Goal: Information Seeking & Learning: Find contact information

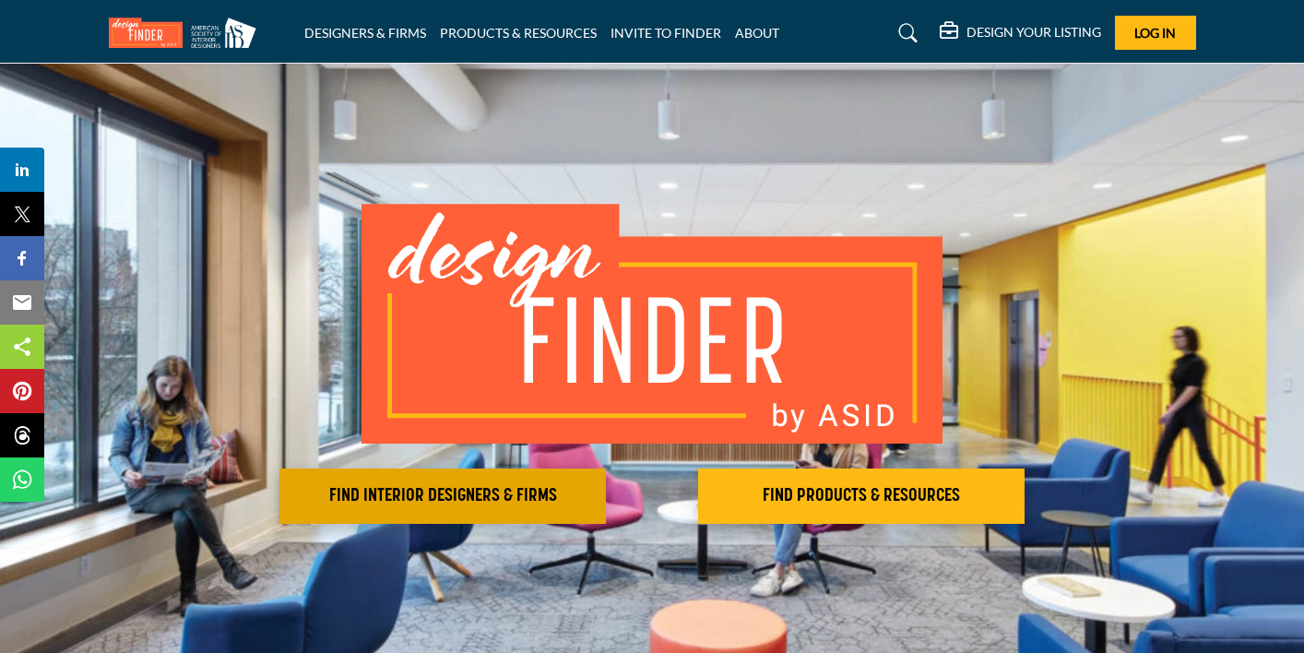
click at [457, 499] on h2 "FIND INTERIOR DESIGNERS & FIRMS" at bounding box center [442, 496] width 315 height 22
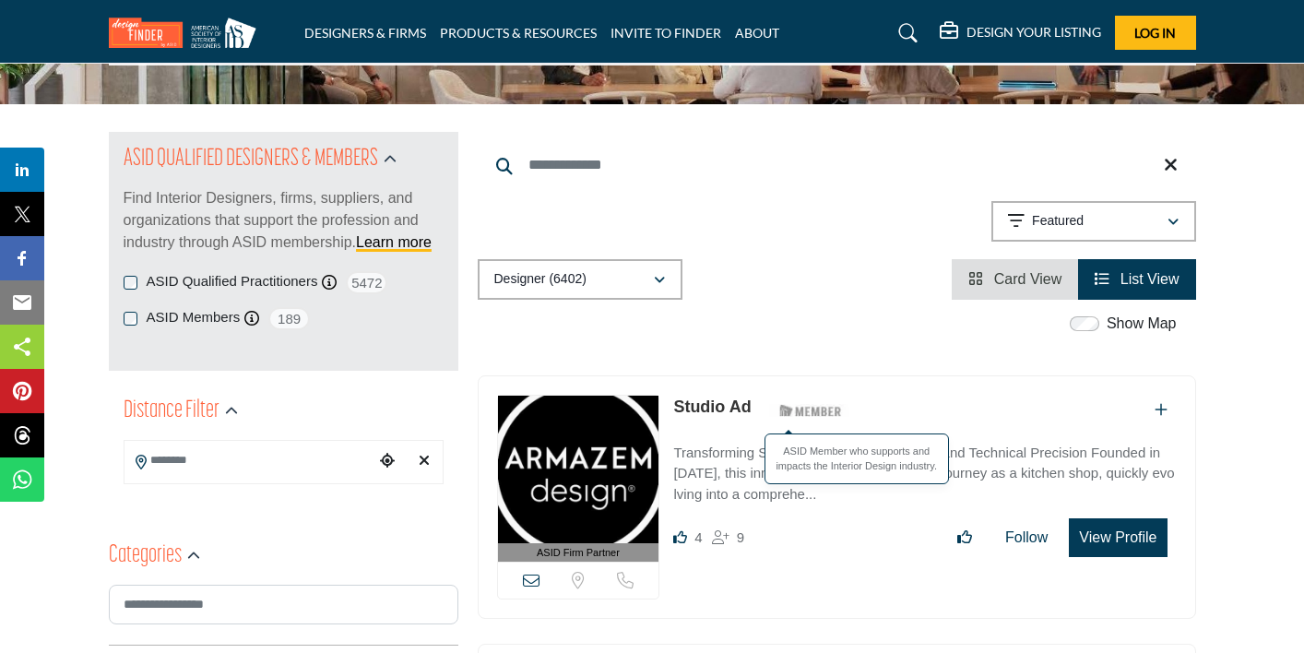
scroll to position [159, 0]
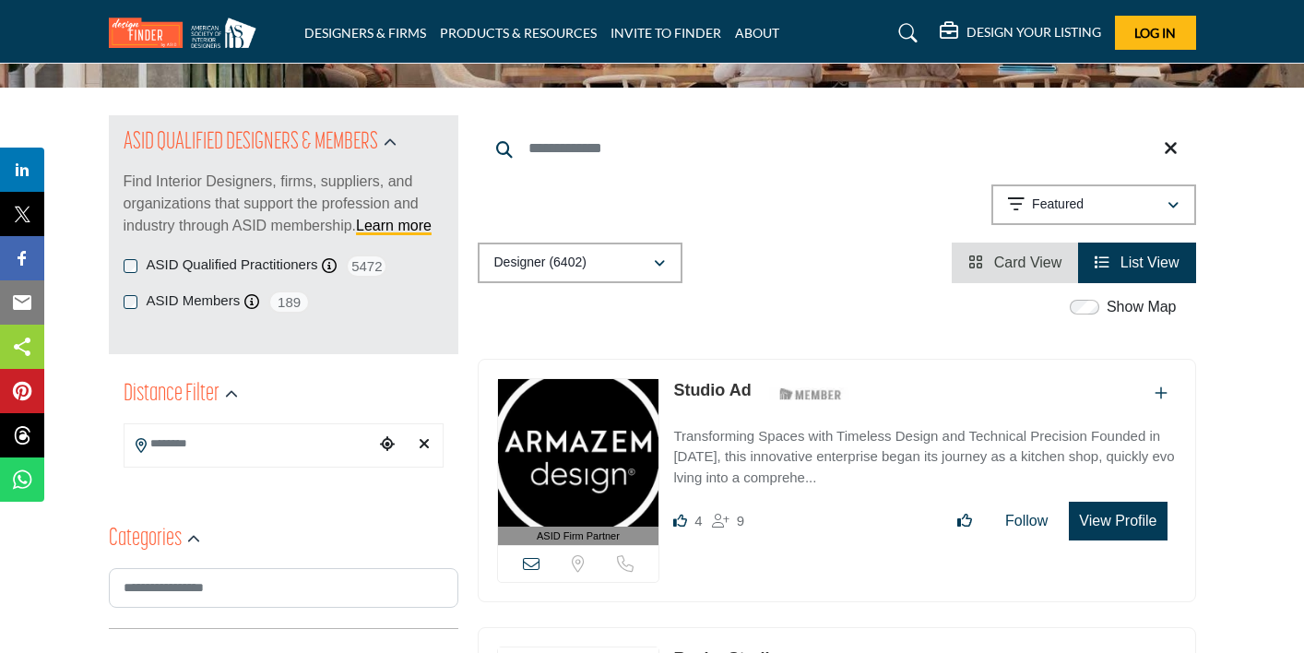
click at [388, 449] on icon "Choose your current location" at bounding box center [387, 443] width 15 height 15
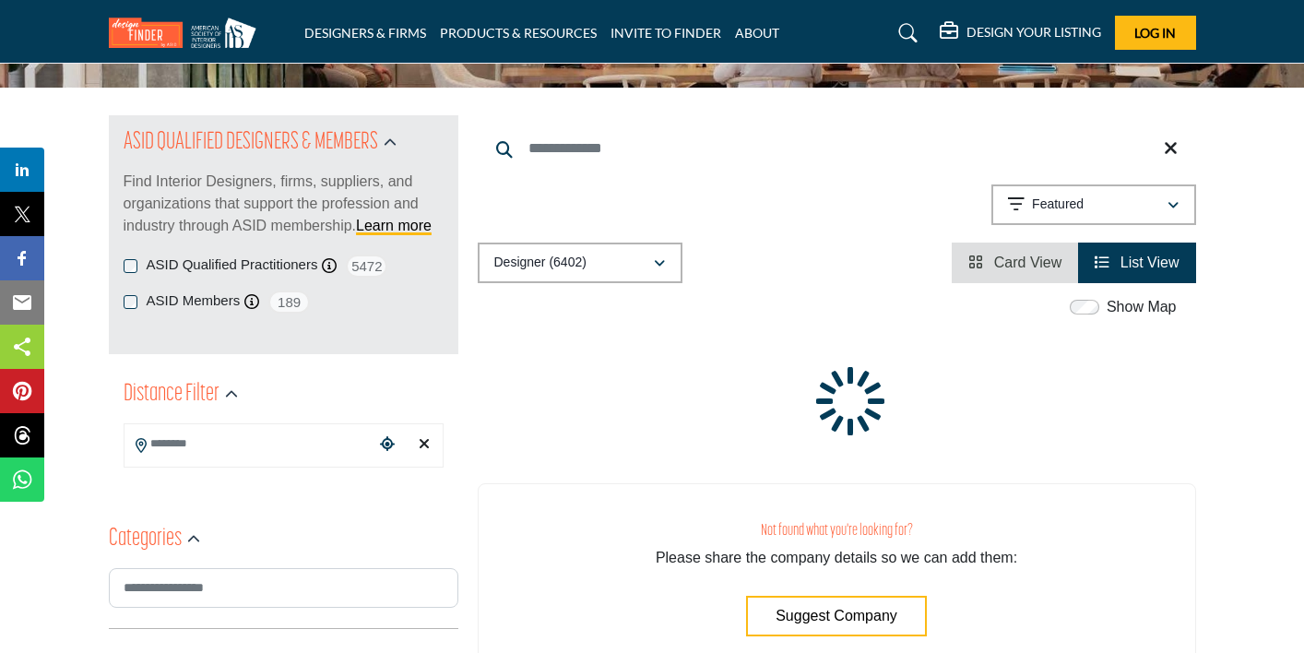
type input "**********"
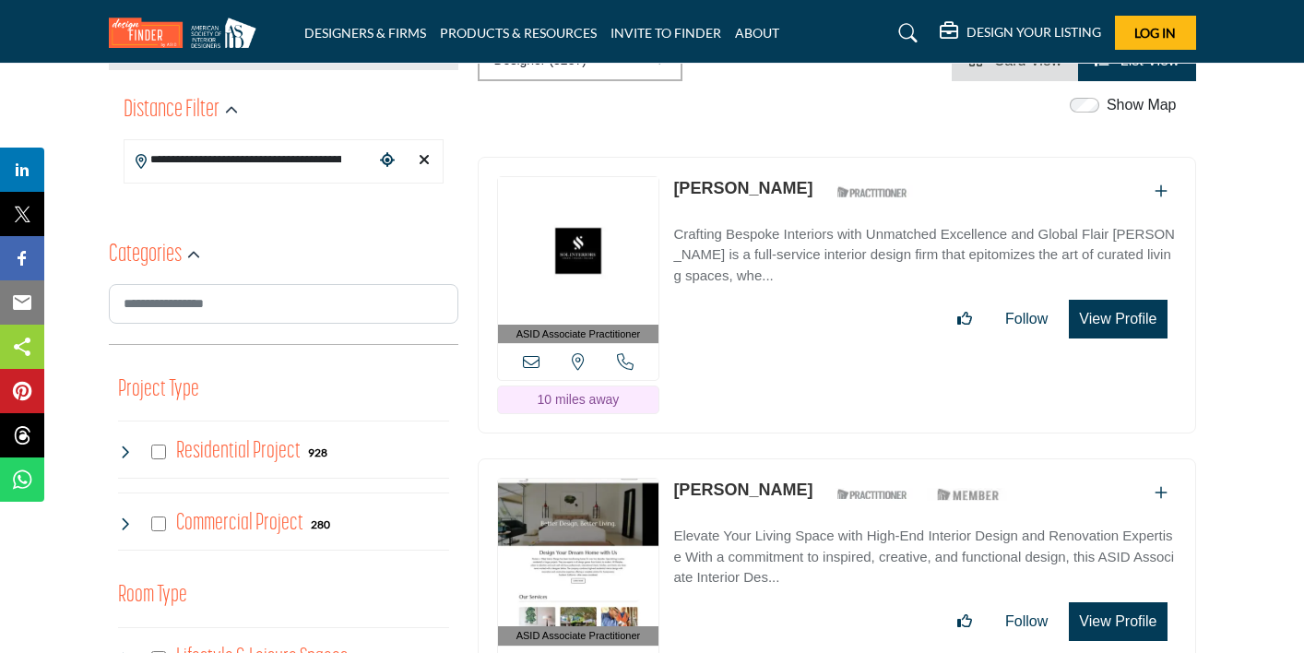
scroll to position [445, 0]
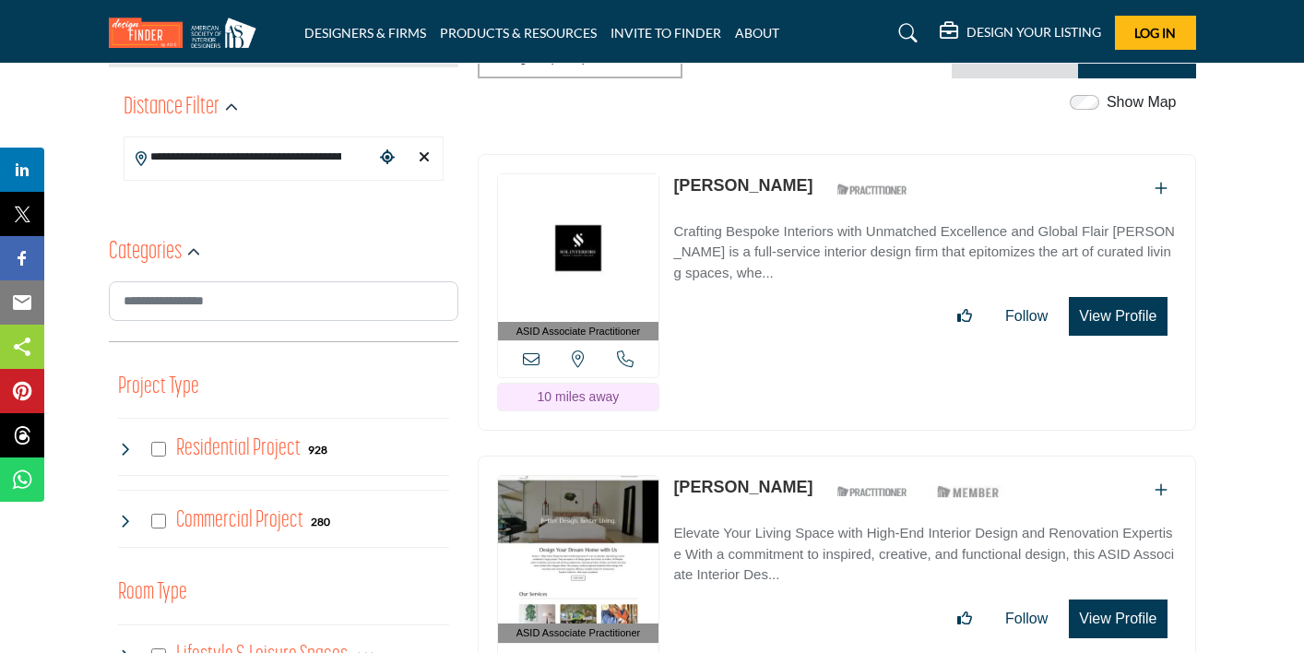
click at [526, 360] on icon at bounding box center [531, 358] width 17 height 17
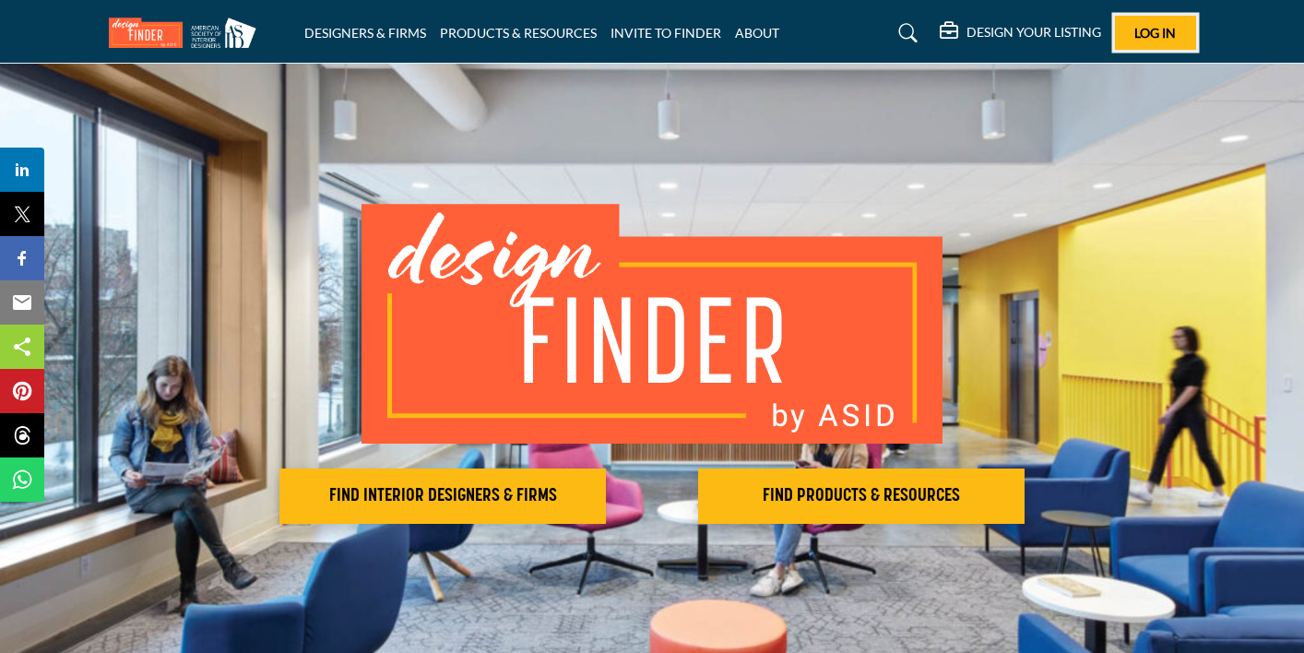
click at [1144, 38] on span "Log In" at bounding box center [1154, 33] width 41 height 16
